Goal: Obtain resource: Obtain resource

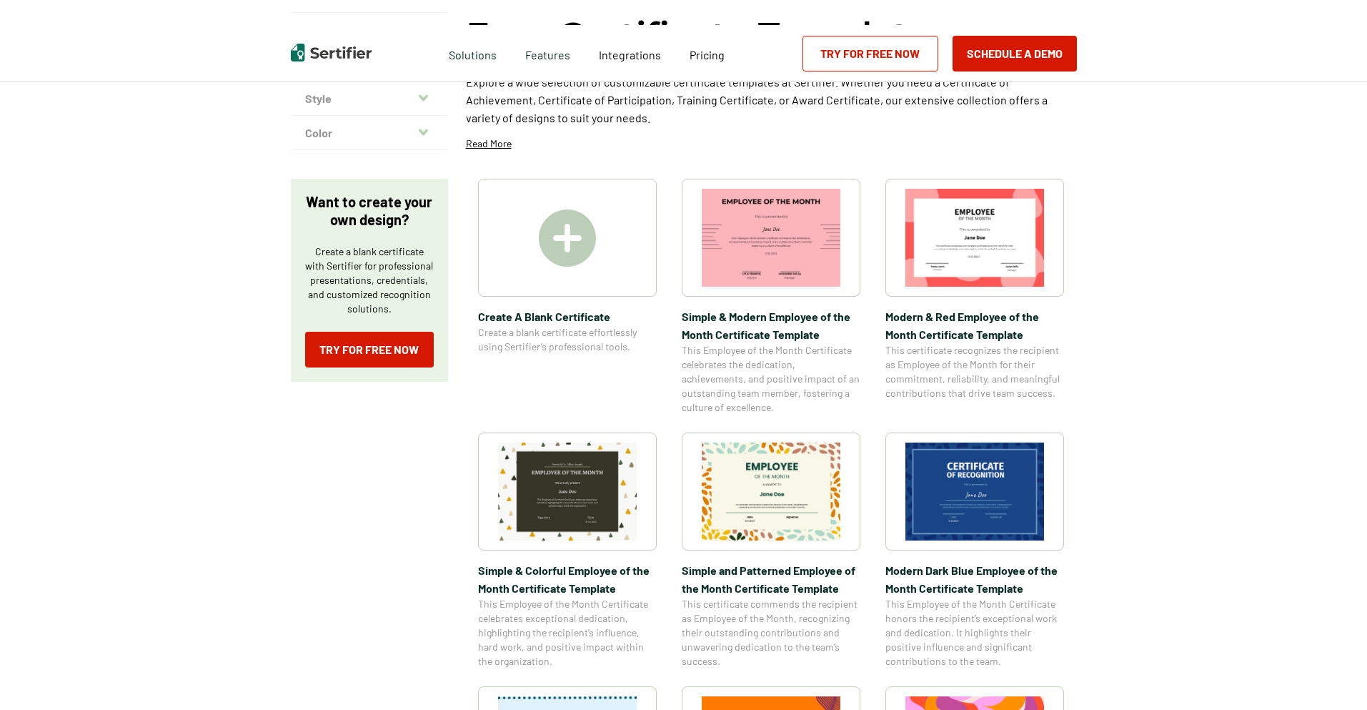
scroll to position [175, 0]
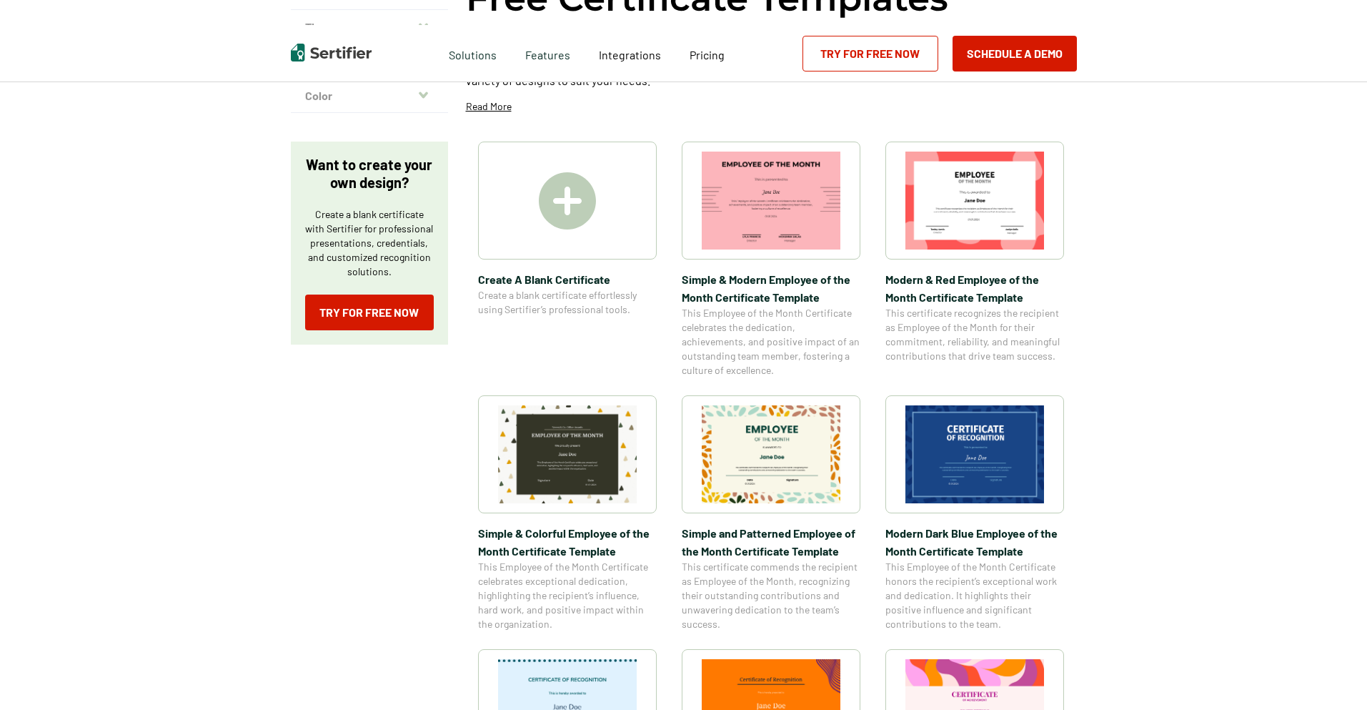
drag, startPoint x: 1369, startPoint y: 139, endPoint x: 1369, endPoint y: 237, distance: 98.6
click at [1366, 237] on html "Verify Credentials Customer Support Login Request A Demo Let us present you the…" at bounding box center [683, 180] width 1367 height 710
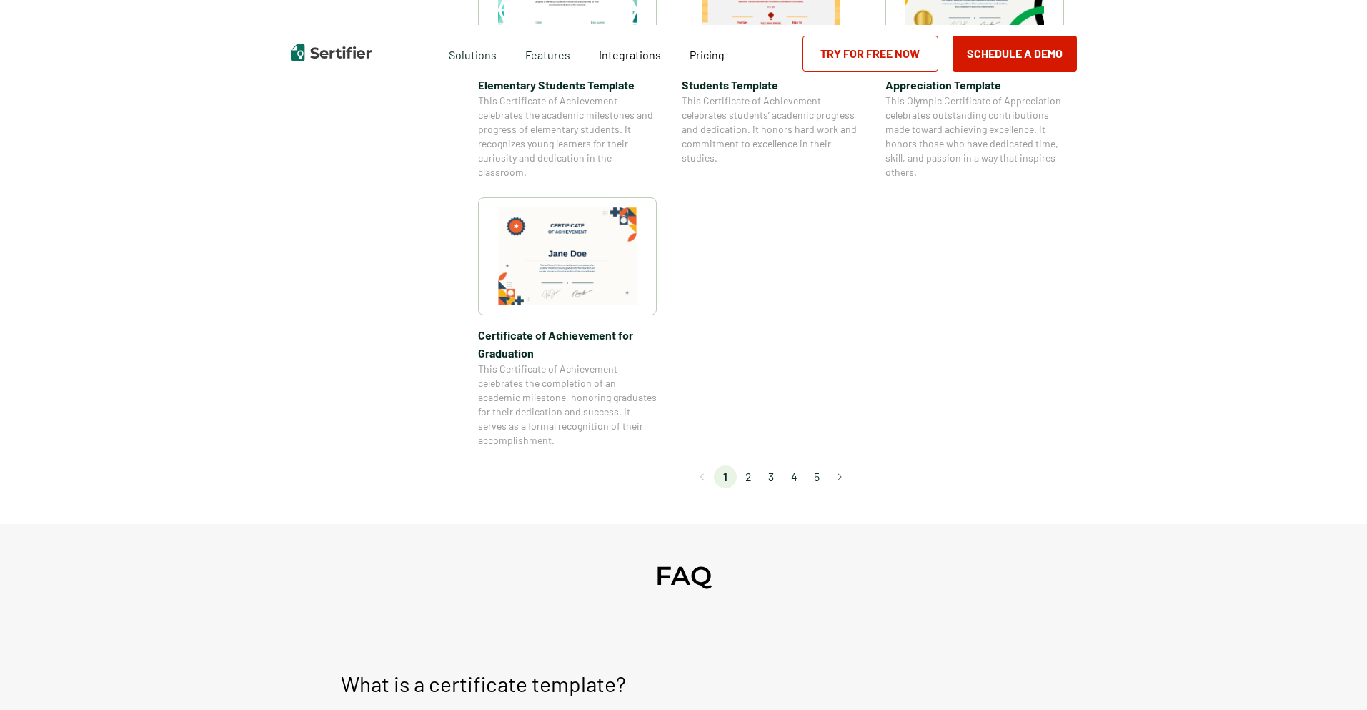
scroll to position [1246, 0]
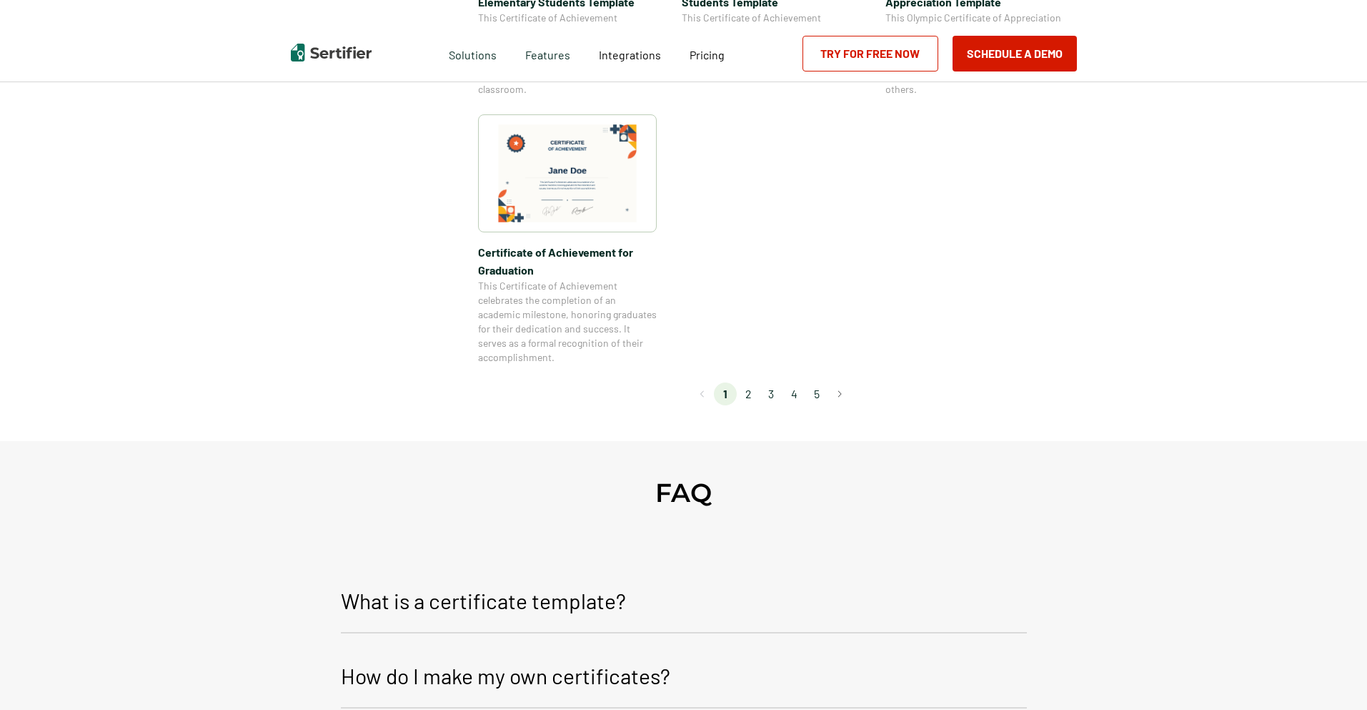
click at [754, 396] on li "2" at bounding box center [748, 393] width 23 height 23
click at [751, 396] on li "2" at bounding box center [748, 393] width 23 height 23
click at [775, 397] on li "3" at bounding box center [771, 393] width 23 height 23
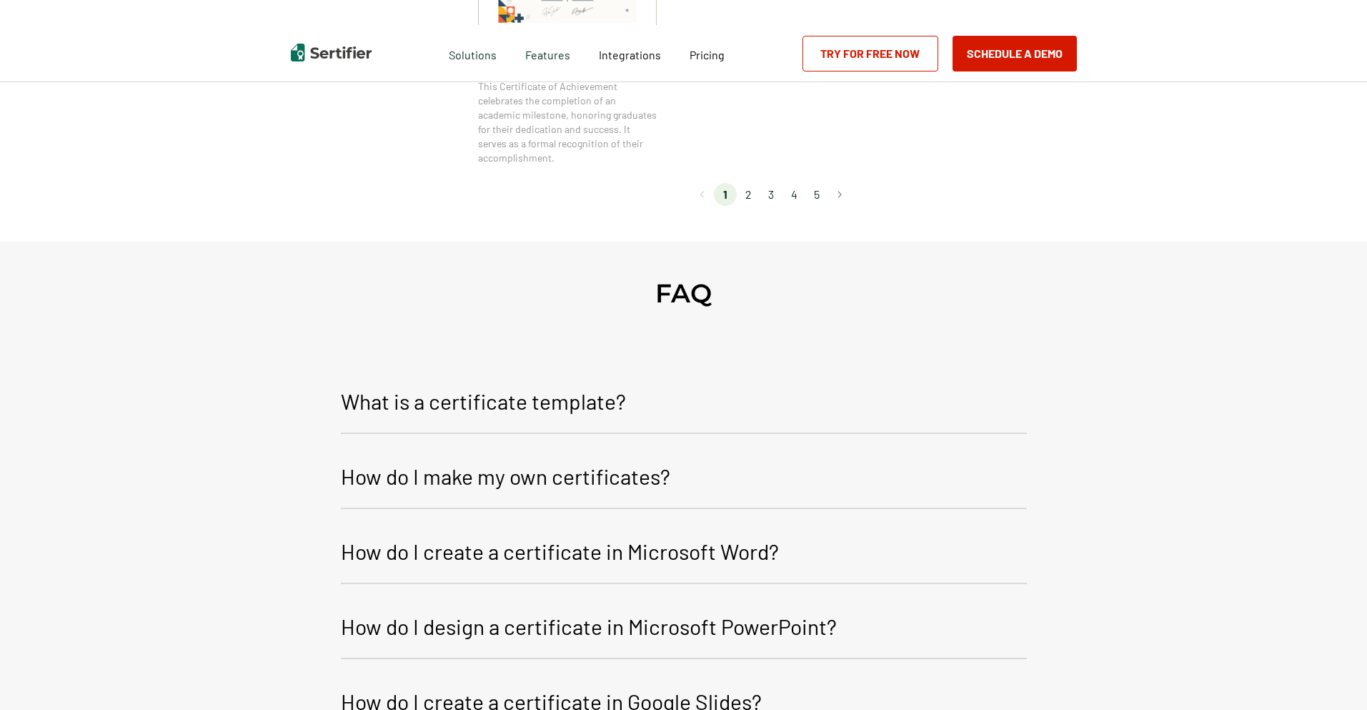
scroll to position [1514, 0]
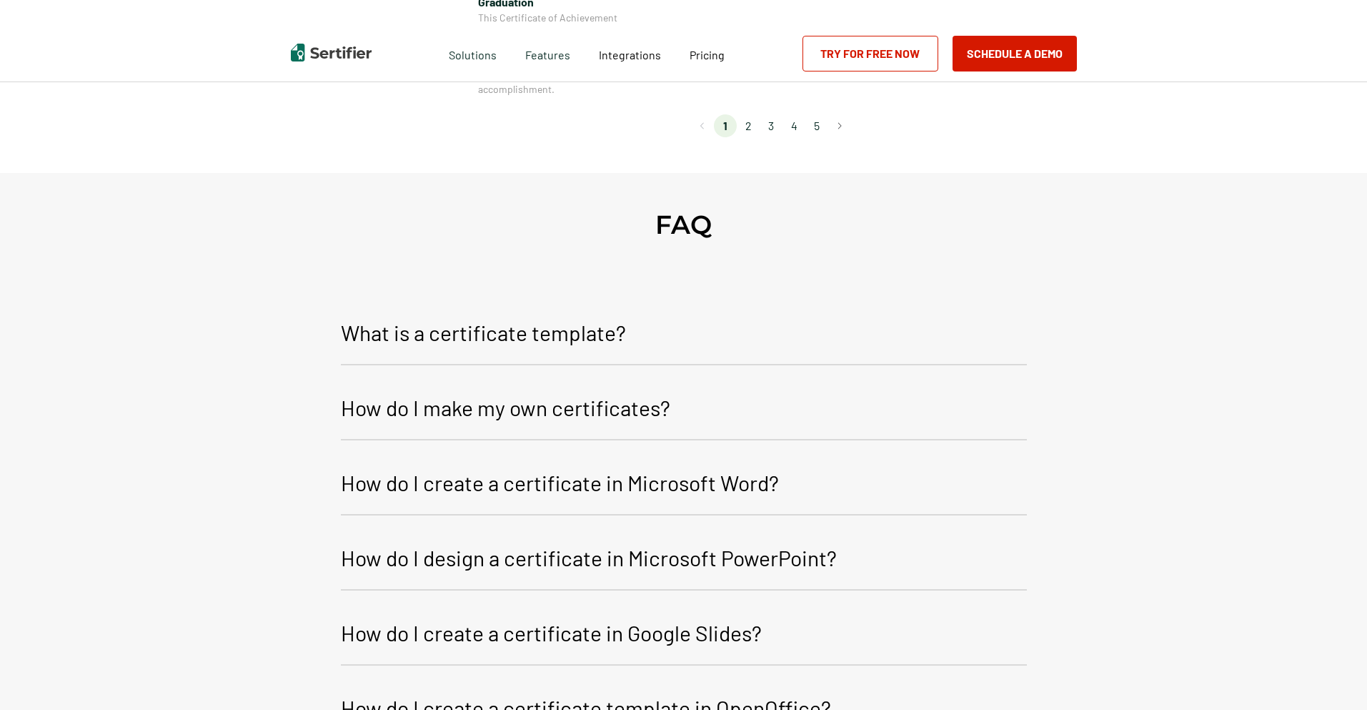
click at [561, 487] on p "How do I create a certificate in Microsoft Word?" at bounding box center [560, 482] width 438 height 34
click at [805, 126] on li "4" at bounding box center [794, 125] width 23 height 23
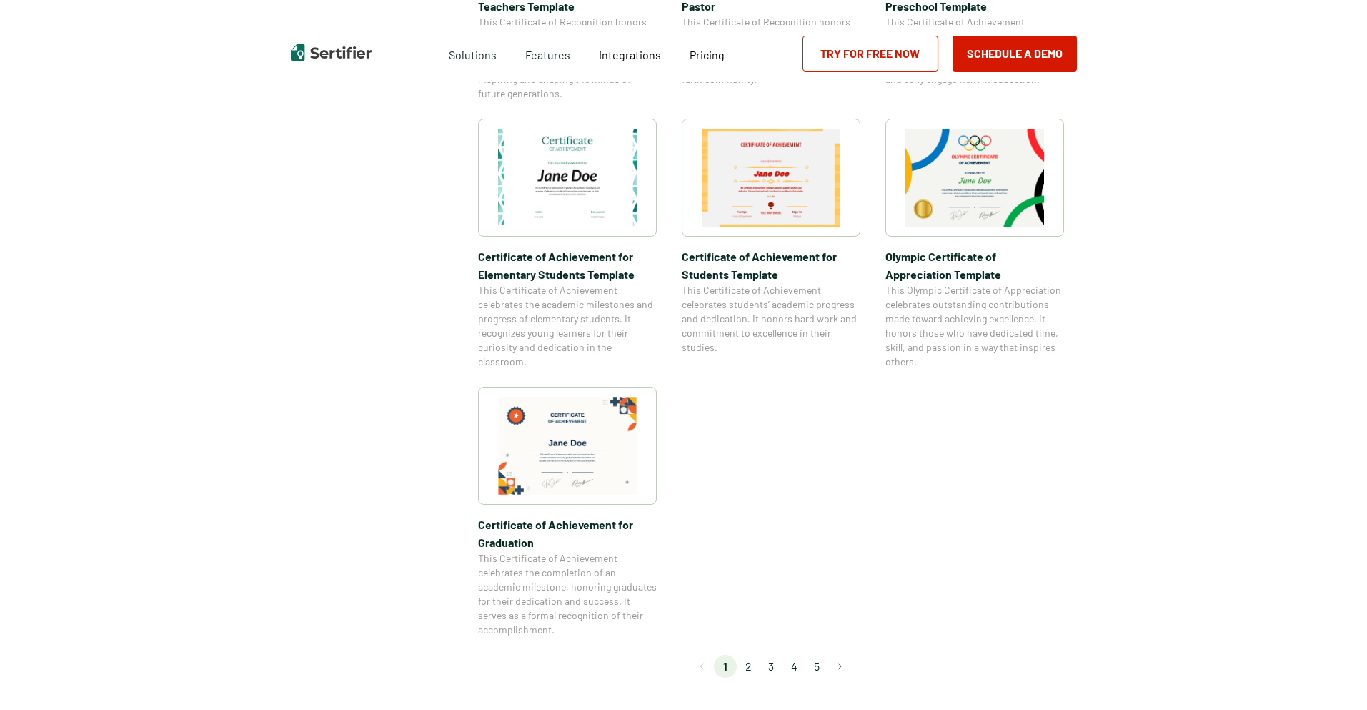
scroll to position [953, 0]
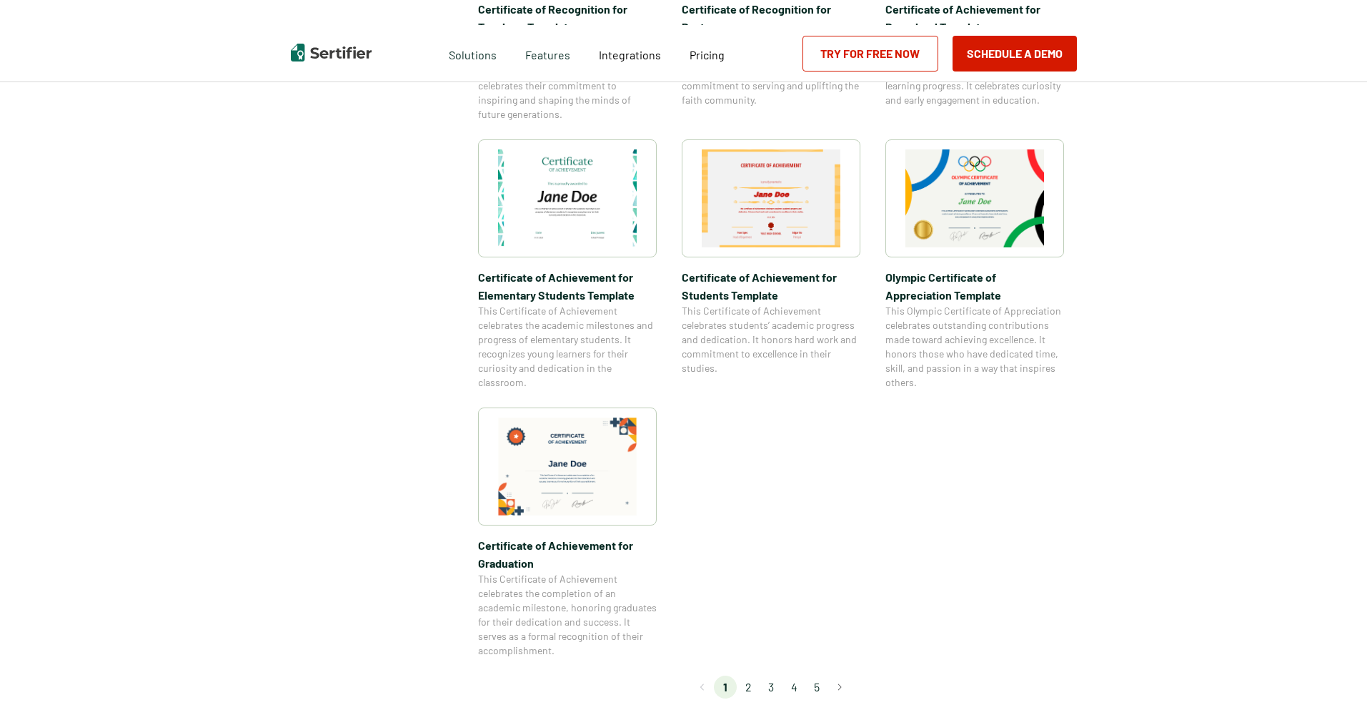
click at [592, 235] on img at bounding box center [567, 198] width 139 height 98
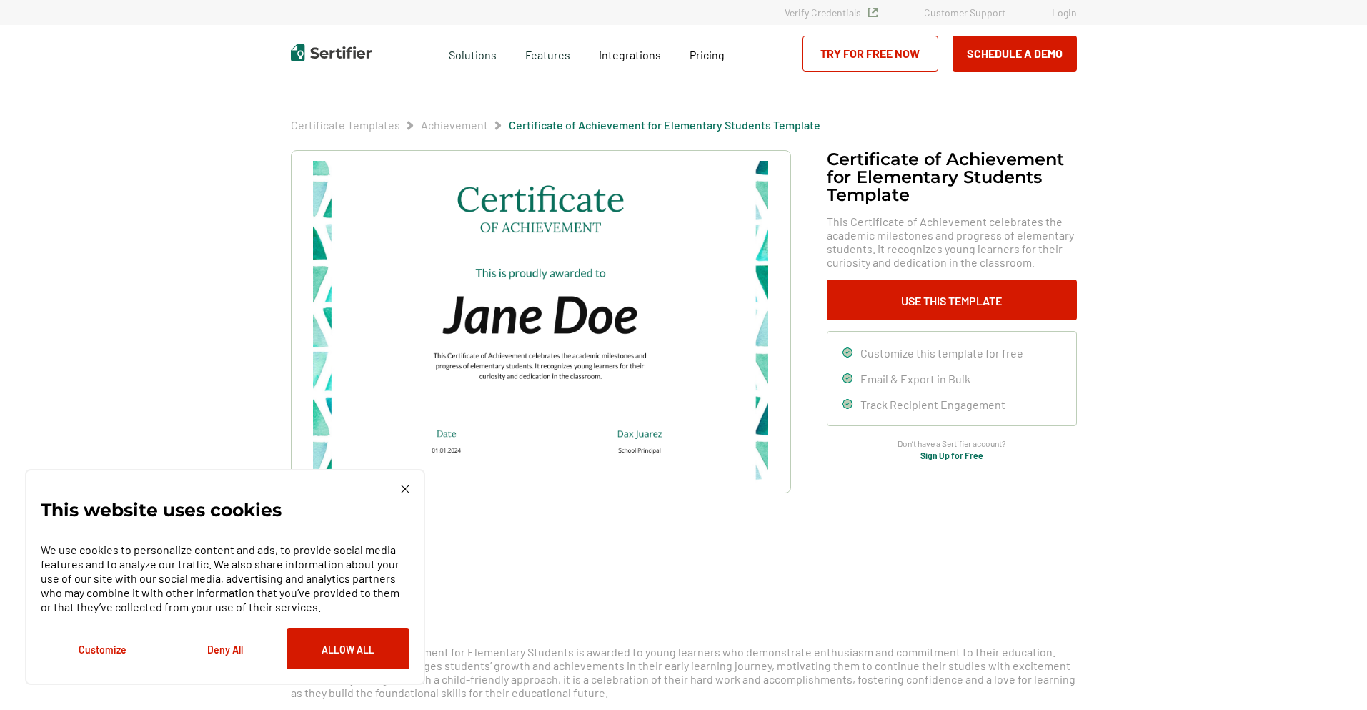
click at [406, 494] on div "This website uses cookies We use cookies to personalize content and ads, to pro…" at bounding box center [225, 577] width 369 height 184
click at [632, 320] on img at bounding box center [540, 322] width 455 height 322
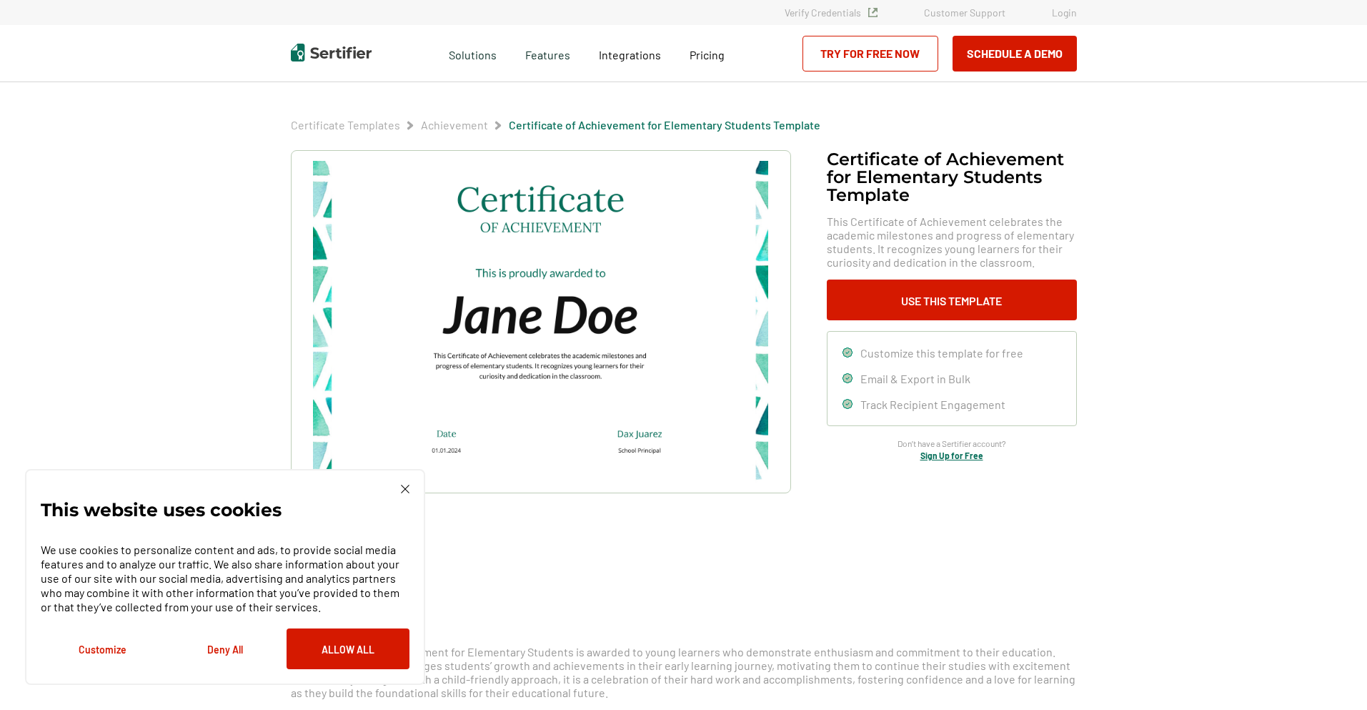
click at [457, 310] on img at bounding box center [540, 322] width 455 height 322
drag, startPoint x: 458, startPoint y: 310, endPoint x: 532, endPoint y: 292, distance: 76.4
click at [586, 317] on img at bounding box center [540, 322] width 455 height 322
click at [486, 272] on img at bounding box center [540, 322] width 455 height 322
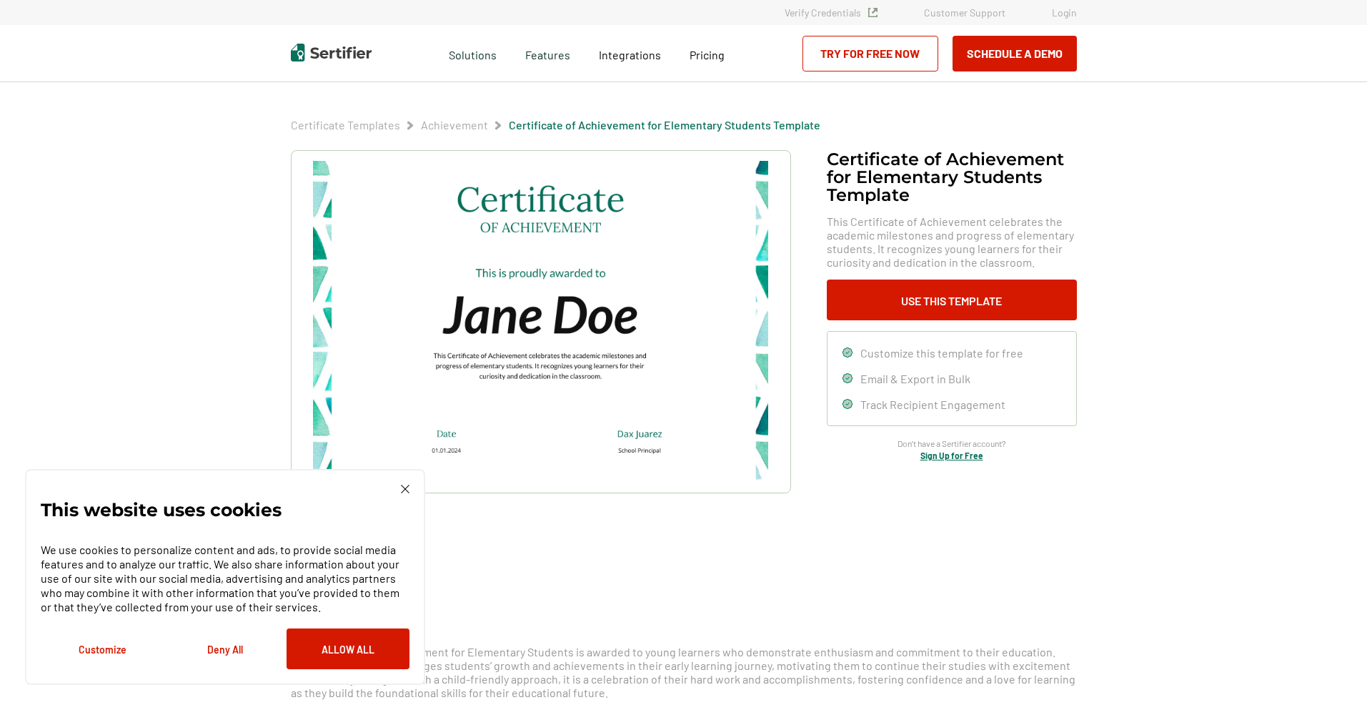
drag, startPoint x: 486, startPoint y: 272, endPoint x: 603, endPoint y: 286, distance: 118.0
click at [603, 286] on img at bounding box center [540, 322] width 455 height 322
